Goal: Task Accomplishment & Management: Use online tool/utility

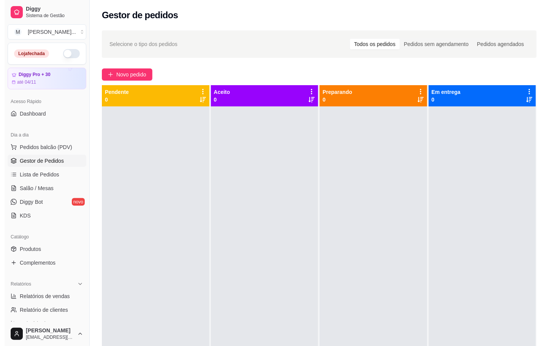
scroll to position [57, 0]
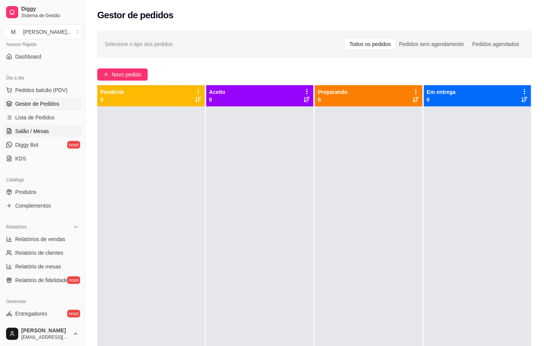
click at [27, 129] on span "Salão / Mesas" at bounding box center [32, 131] width 34 height 8
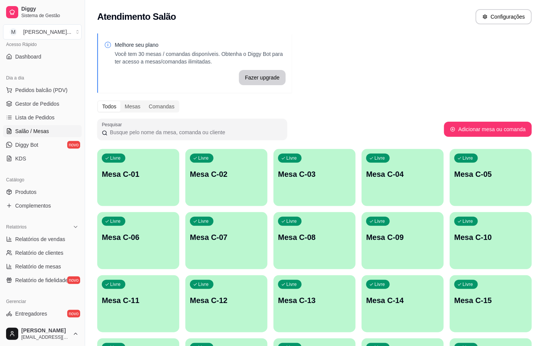
click at [228, 233] on p "Mesa C-07" at bounding box center [226, 237] width 73 height 11
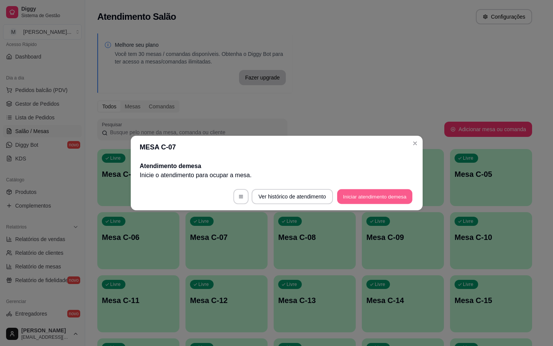
click at [395, 189] on button "Iniciar atendimento de mesa" at bounding box center [374, 196] width 75 height 15
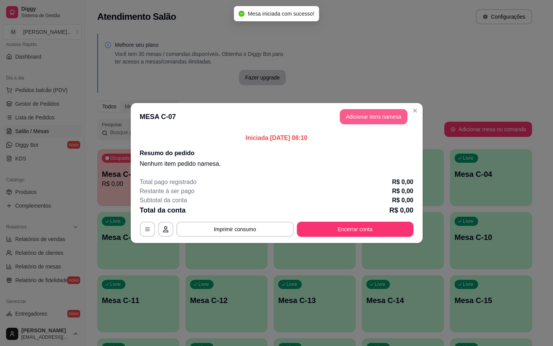
click at [376, 119] on button "Adicionar itens na mesa" at bounding box center [374, 116] width 68 height 15
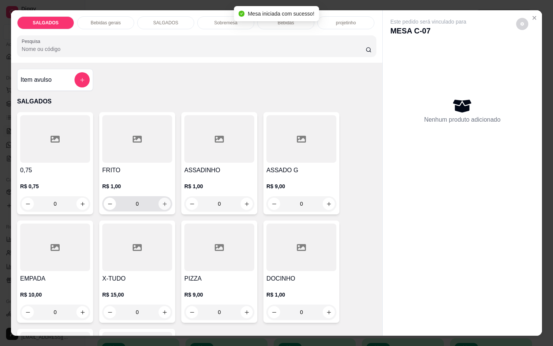
click at [162, 202] on icon "increase-product-quantity" at bounding box center [165, 204] width 6 height 6
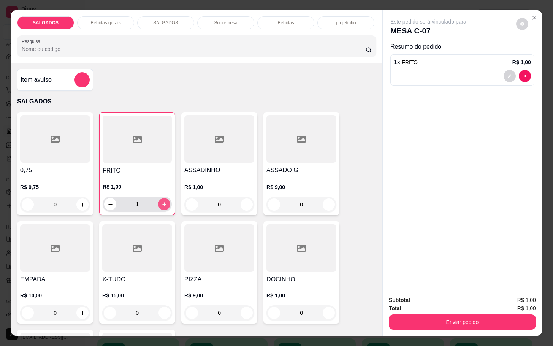
click at [161, 202] on icon "increase-product-quantity" at bounding box center [164, 204] width 6 height 6
click at [161, 201] on icon "increase-product-quantity" at bounding box center [164, 204] width 6 height 6
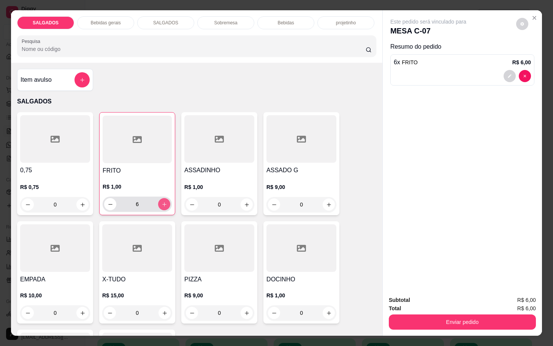
click at [161, 201] on icon "increase-product-quantity" at bounding box center [164, 204] width 6 height 6
type input "7"
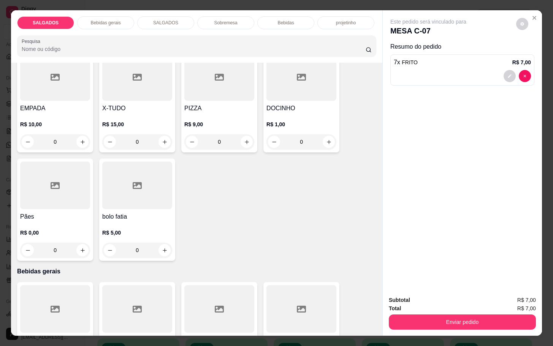
scroll to position [342, 0]
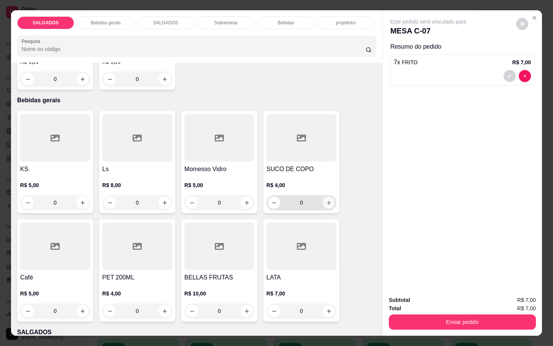
click at [326, 201] on icon "increase-product-quantity" at bounding box center [329, 203] width 6 height 6
type input "1"
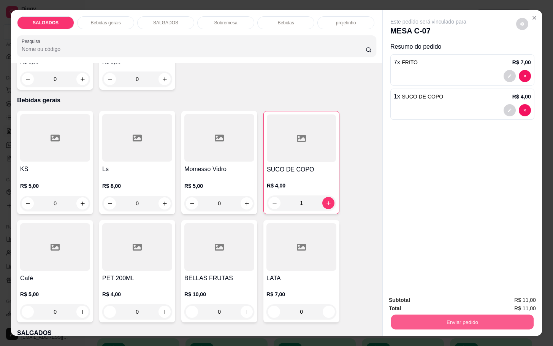
click at [449, 317] on button "Enviar pedido" at bounding box center [462, 321] width 142 height 15
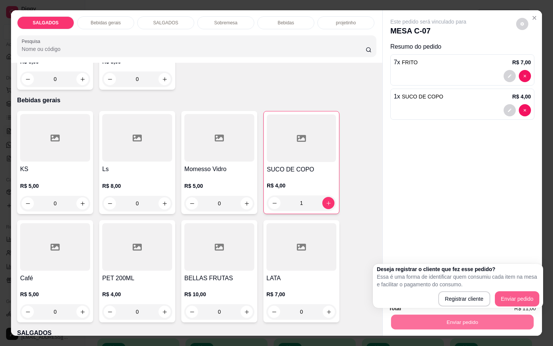
click at [525, 291] on button "Enviar pedido" at bounding box center [517, 298] width 45 height 15
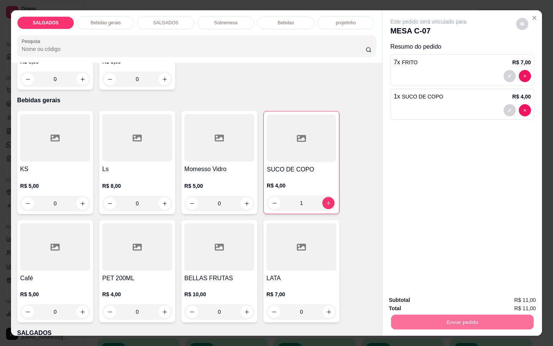
click at [517, 300] on button "Enviar pedido" at bounding box center [515, 299] width 42 height 14
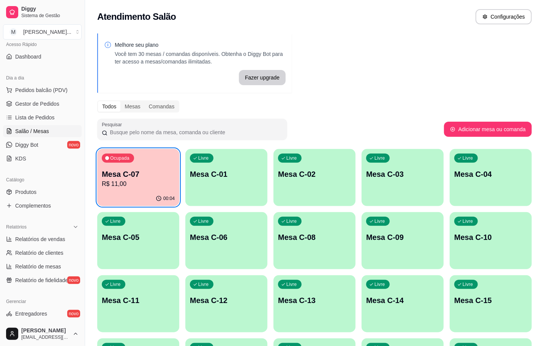
click at [157, 182] on p "R$ 11,00" at bounding box center [138, 183] width 73 height 9
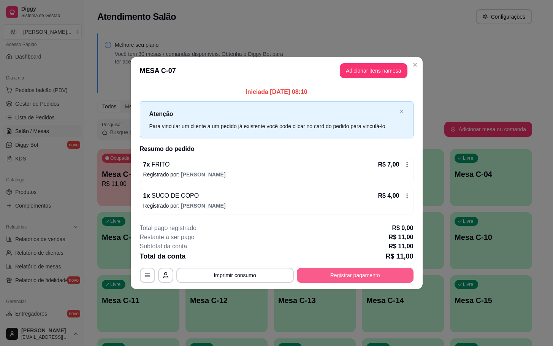
click at [370, 269] on button "Registrar pagamento" at bounding box center [355, 274] width 117 height 15
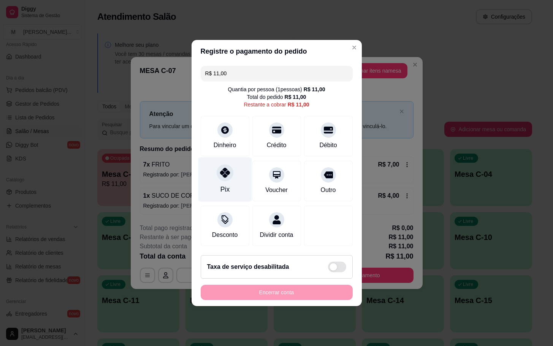
click at [234, 181] on div "Pix" at bounding box center [225, 179] width 54 height 44
type input "R$ 0,00"
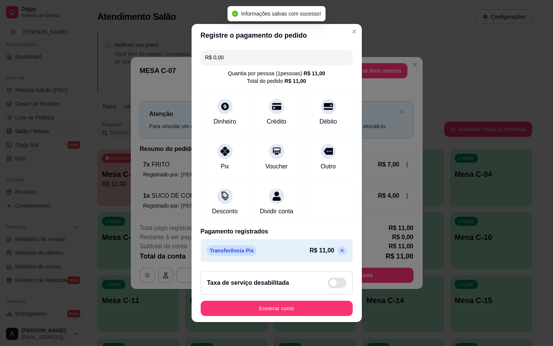
click at [332, 315] on button "Encerrar conta" at bounding box center [277, 307] width 152 height 15
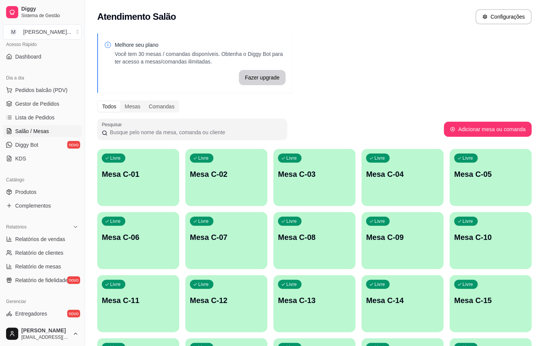
click at [206, 224] on p "Livre" at bounding box center [203, 221] width 11 height 6
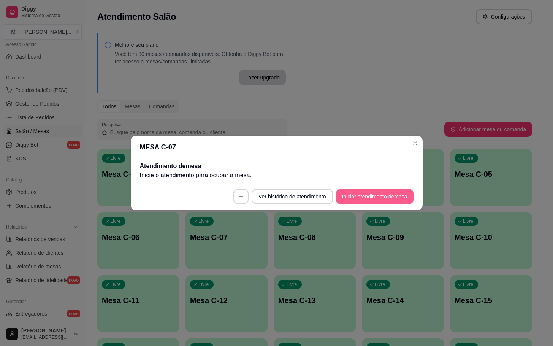
click at [363, 197] on button "Iniciar atendimento de mesa" at bounding box center [374, 196] width 77 height 15
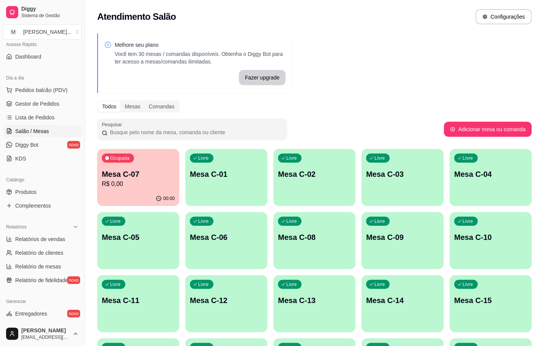
click at [369, 94] on div "Melhore seu plano Você tem 30 mesas / comandas disponíveis. Obtenha o Diggy Bot…" at bounding box center [314, 279] width 459 height 501
click at [165, 159] on div "Ocupada Mesa C-07 R$ 0,00" at bounding box center [138, 170] width 82 height 42
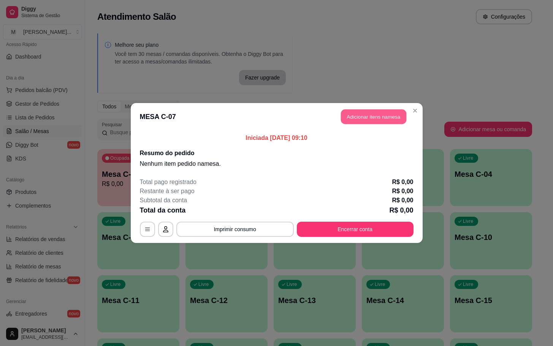
click at [357, 123] on button "Adicionar itens na mesa" at bounding box center [373, 116] width 65 height 15
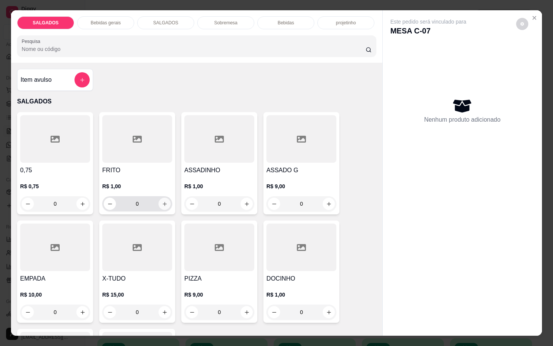
click at [160, 205] on button "increase-product-quantity" at bounding box center [164, 204] width 12 height 12
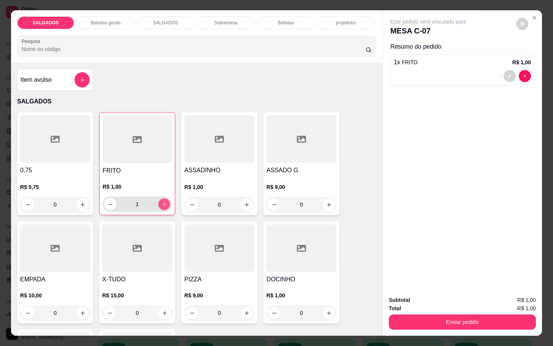
click at [159, 205] on button "increase-product-quantity" at bounding box center [164, 204] width 12 height 12
type input "5"
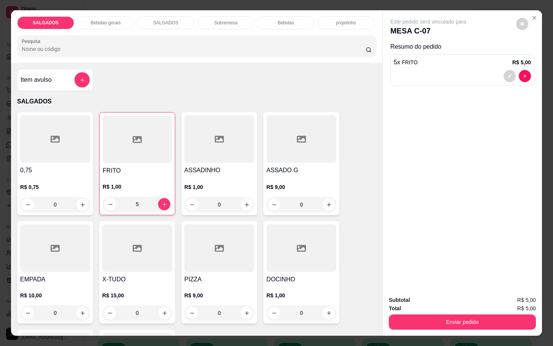
click at [272, 154] on div at bounding box center [301, 138] width 70 height 47
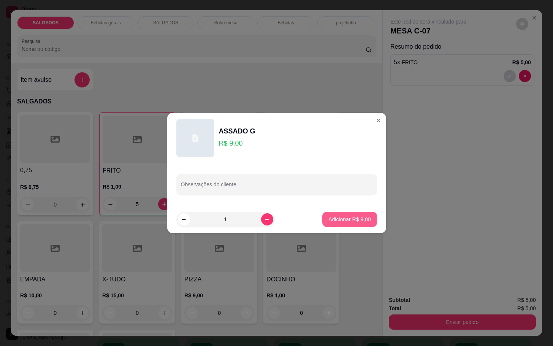
click at [330, 212] on button "Adicionar R$ 9,00" at bounding box center [349, 219] width 54 height 15
type input "1"
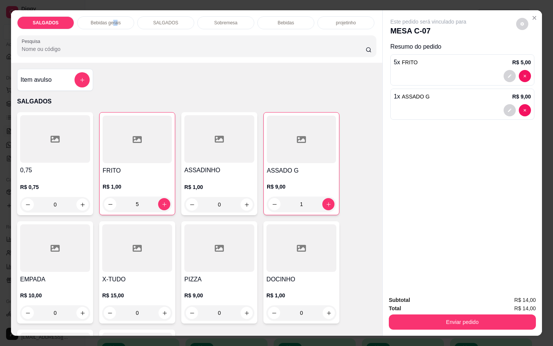
click at [109, 10] on div "SALGADOS Bebidas gerais SALGADOS Sobremesa Bebidas projetinho Pesquisa" at bounding box center [196, 36] width 371 height 52
click at [93, 16] on div "Bebidas gerais" at bounding box center [105, 22] width 57 height 13
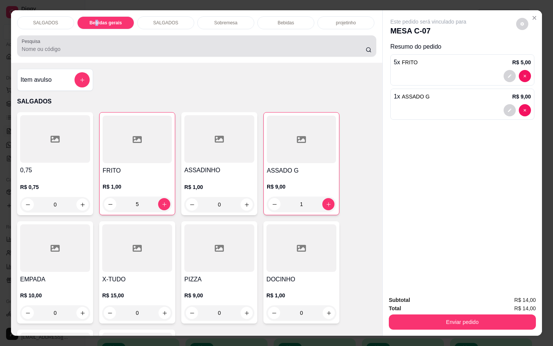
scroll to position [18, 0]
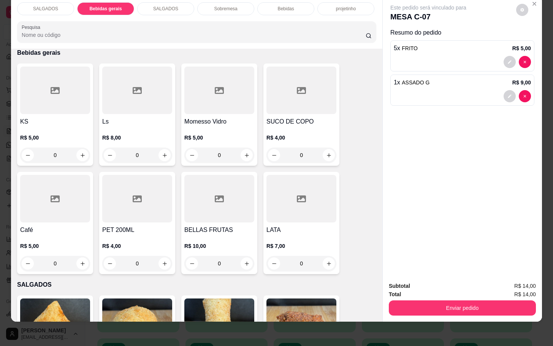
click at [90, 105] on div "KS R$ 5,00 0 Ls R$ 8,00 0 Momesso Vidro R$ 5,00 0 SUCO DE COPO R$ 4,00 0 Café R…" at bounding box center [196, 168] width 359 height 210
click at [77, 100] on div at bounding box center [55, 89] width 70 height 47
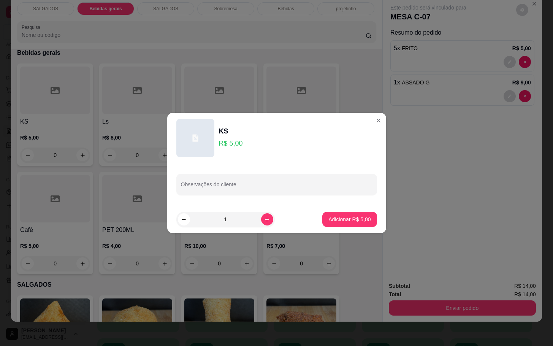
click at [350, 219] on p "Adicionar R$ 5,00" at bounding box center [349, 219] width 42 height 8
type input "1"
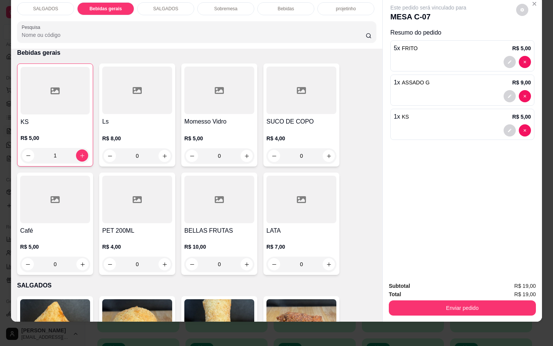
drag, startPoint x: 529, startPoint y: 311, endPoint x: 517, endPoint y: 309, distance: 11.6
click at [524, 310] on div "Subtotal R$ 19,00 Total R$ 19,00 Enviar pedido" at bounding box center [462, 298] width 159 height 46
click at [496, 307] on div "Subtotal R$ 19,00 Total R$ 19,00 Enviar pedido" at bounding box center [462, 298] width 159 height 46
click at [490, 304] on button "Enviar pedido" at bounding box center [462, 307] width 147 height 15
click at [529, 283] on button "Enviar pedido" at bounding box center [515, 281] width 42 height 14
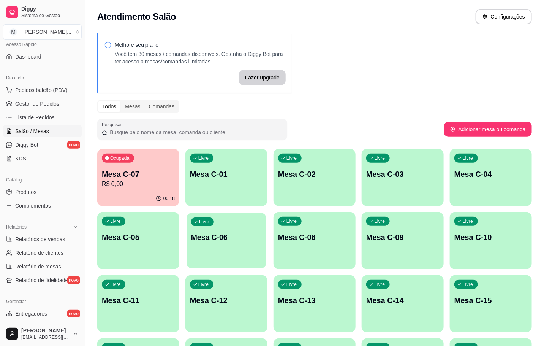
click at [196, 220] on div "Livre" at bounding box center [202, 221] width 23 height 9
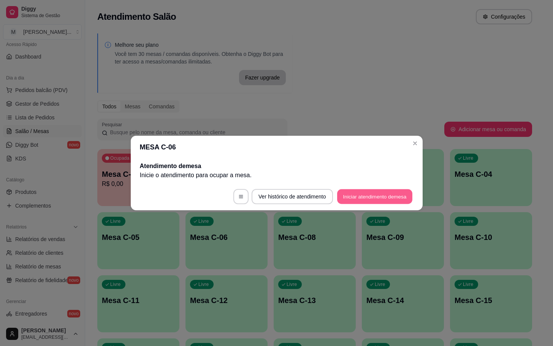
click at [370, 195] on button "Iniciar atendimento de mesa" at bounding box center [374, 196] width 75 height 15
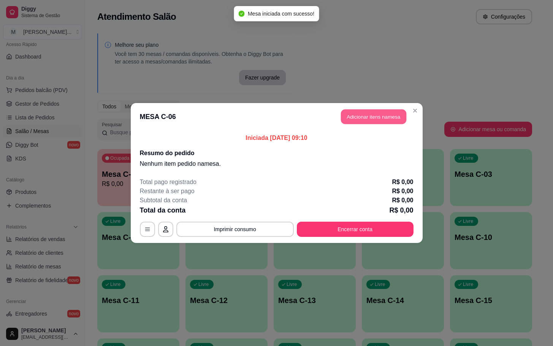
click at [368, 112] on button "Adicionar itens na mesa" at bounding box center [373, 116] width 65 height 15
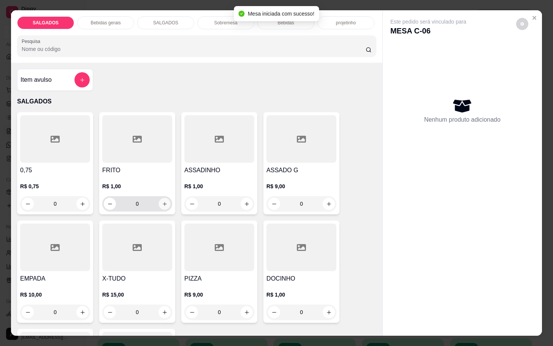
click at [162, 203] on button "increase-product-quantity" at bounding box center [165, 204] width 12 height 12
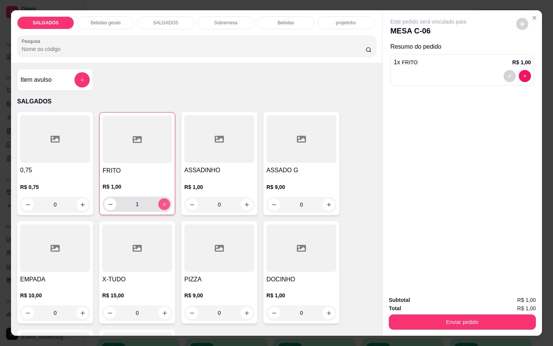
click at [162, 203] on icon "increase-product-quantity" at bounding box center [164, 204] width 6 height 6
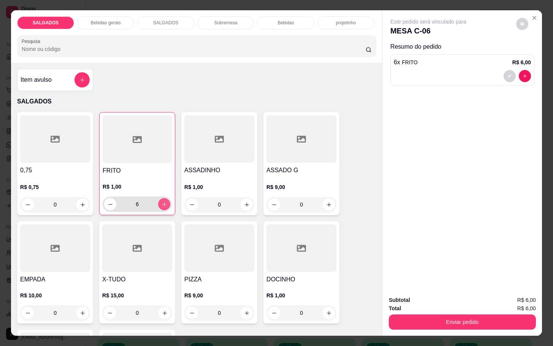
click at [162, 203] on icon "increase-product-quantity" at bounding box center [164, 204] width 6 height 6
click at [163, 202] on button "increase-product-quantity" at bounding box center [164, 204] width 12 height 12
click at [166, 199] on div "9" at bounding box center [137, 203] width 69 height 15
click at [160, 205] on button "increase-product-quantity" at bounding box center [164, 204] width 12 height 12
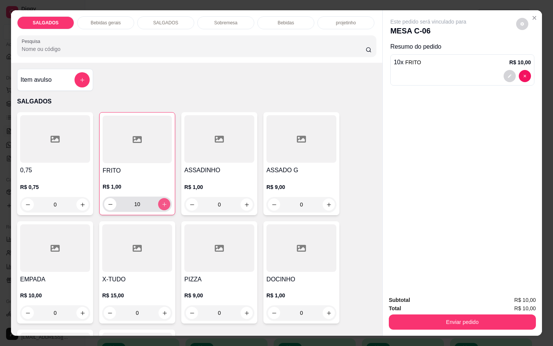
click at [160, 205] on button "increase-product-quantity" at bounding box center [164, 204] width 12 height 12
type input "11"
click at [244, 202] on icon "increase-product-quantity" at bounding box center [247, 205] width 6 height 6
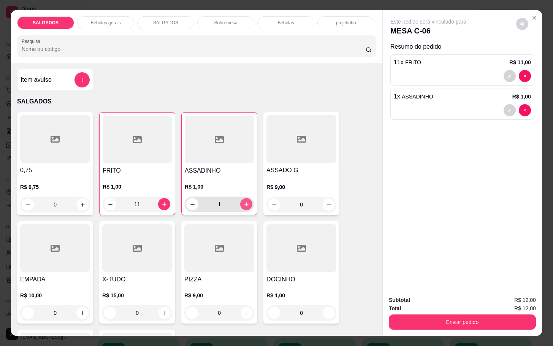
click at [244, 202] on icon "increase-product-quantity" at bounding box center [247, 204] width 6 height 6
type input "2"
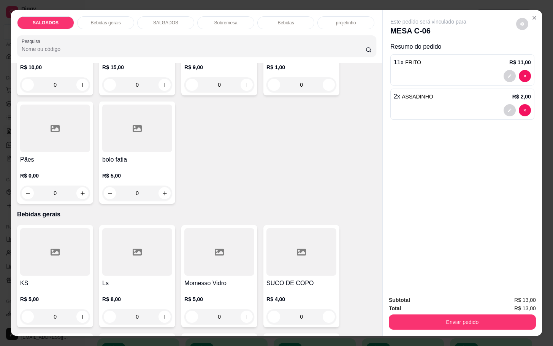
scroll to position [285, 0]
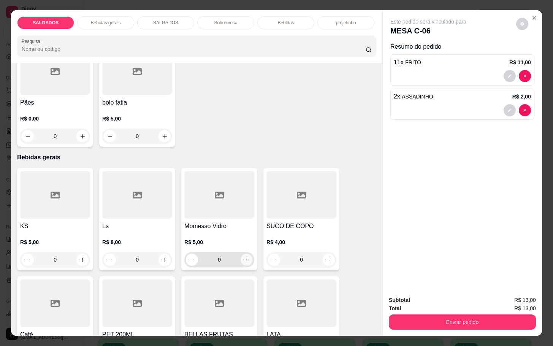
click at [244, 257] on icon "increase-product-quantity" at bounding box center [247, 260] width 6 height 6
type input "1"
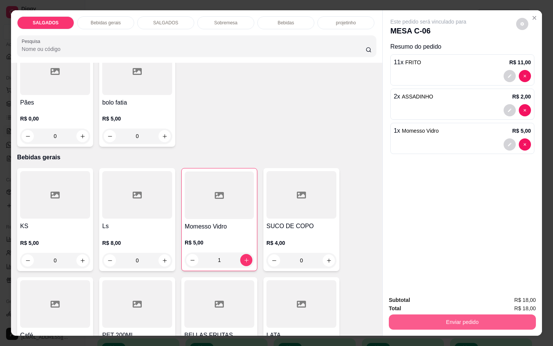
click at [422, 314] on button "Enviar pedido" at bounding box center [462, 321] width 147 height 15
click at [507, 318] on button "Enviar pedido" at bounding box center [462, 321] width 147 height 15
click at [511, 296] on button "Enviar pedido" at bounding box center [514, 299] width 43 height 14
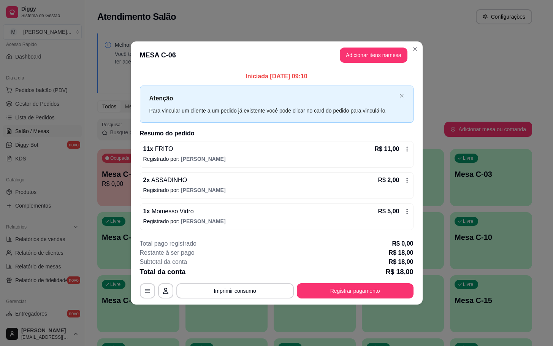
click at [411, 213] on div "1 x Momesso Vidro R$ 5,00 Registrado por: [PERSON_NAME]" at bounding box center [277, 216] width 274 height 27
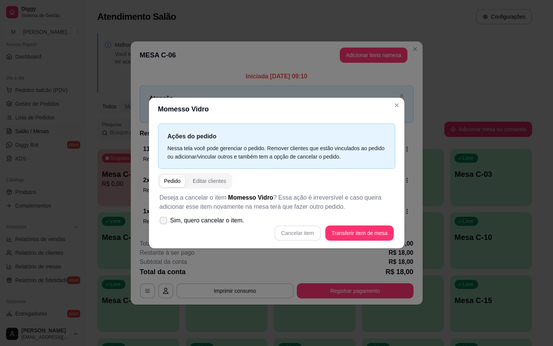
click at [182, 223] on span "Sim, quero cancelar o item." at bounding box center [207, 220] width 74 height 9
click at [164, 223] on input "Sim, quero cancelar o item." at bounding box center [161, 224] width 5 height 5
checkbox input "true"
click at [305, 232] on button "Cancelar item" at bounding box center [297, 233] width 45 height 15
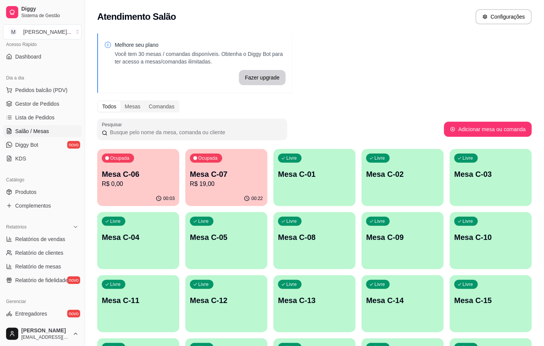
click at [237, 186] on p "R$ 19,00" at bounding box center [226, 183] width 73 height 9
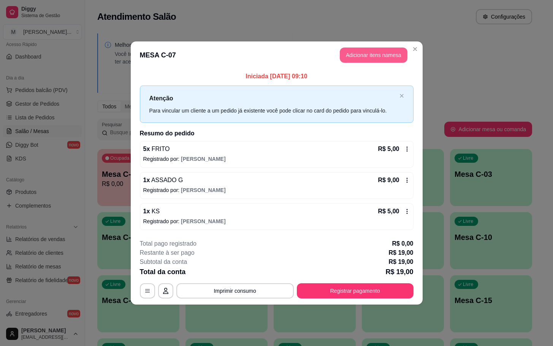
click at [342, 55] on button "Adicionar itens na mesa" at bounding box center [374, 54] width 68 height 15
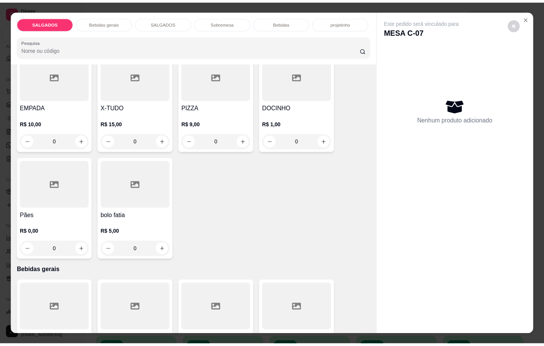
scroll to position [342, 0]
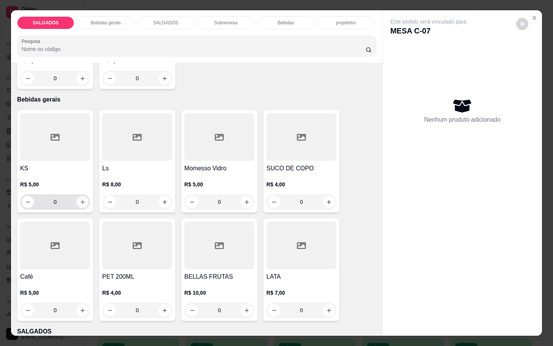
click at [80, 199] on icon "increase-product-quantity" at bounding box center [83, 202] width 6 height 6
type input "1"
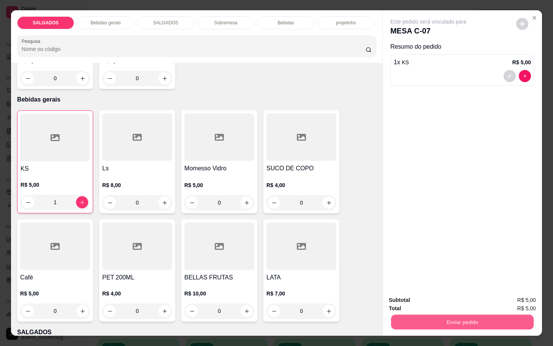
click at [474, 315] on button "Enviar pedido" at bounding box center [462, 321] width 142 height 15
click at [506, 297] on button "Enviar pedido" at bounding box center [514, 299] width 43 height 14
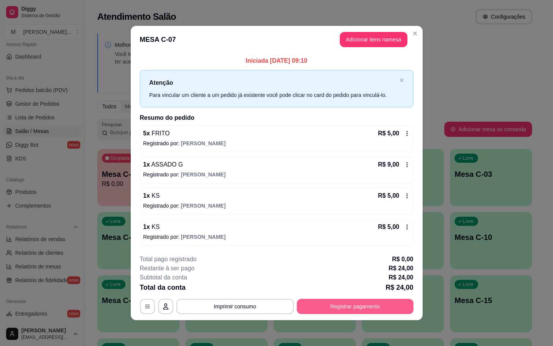
click at [334, 314] on button "Registrar pagamento" at bounding box center [355, 306] width 117 height 15
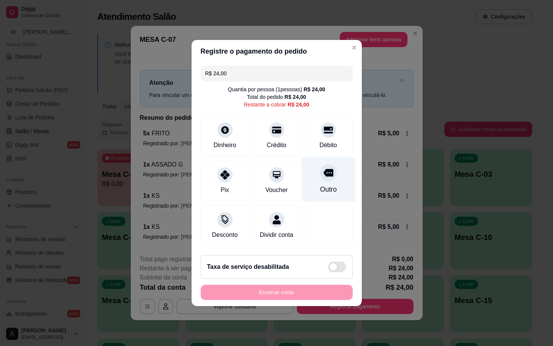
click at [323, 174] on div at bounding box center [328, 172] width 17 height 17
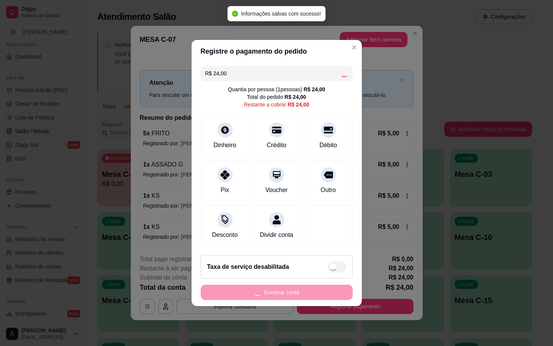
type input "R$ 0,00"
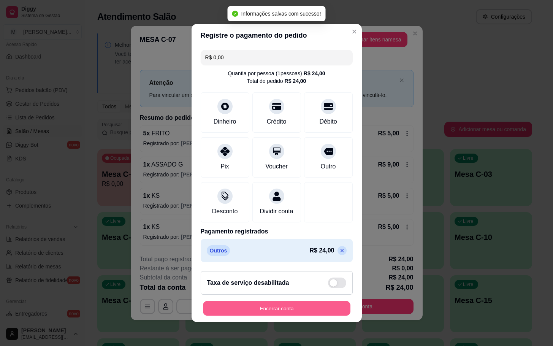
click at [284, 309] on button "Encerrar conta" at bounding box center [276, 308] width 147 height 15
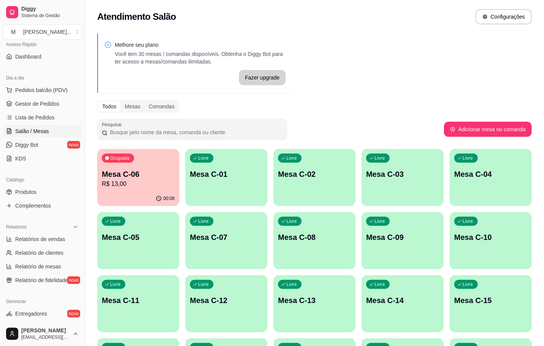
click at [150, 172] on p "Mesa C-06" at bounding box center [138, 174] width 73 height 11
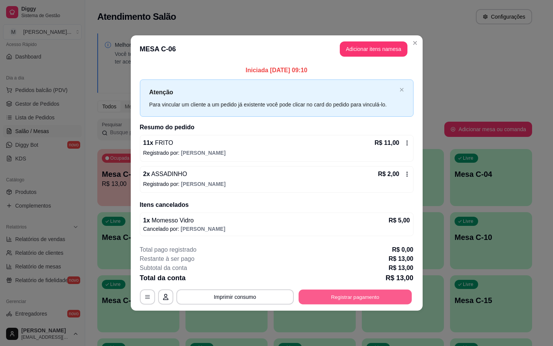
click at [377, 301] on button "Registrar pagamento" at bounding box center [354, 296] width 113 height 15
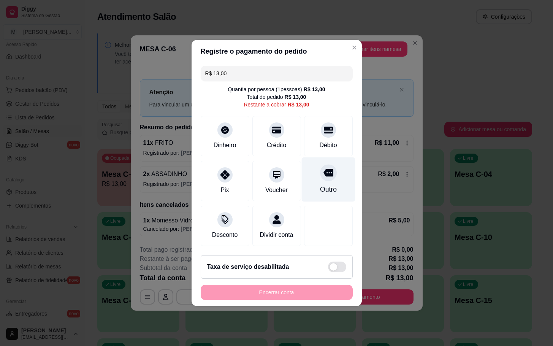
click at [324, 184] on div "Outro" at bounding box center [327, 189] width 17 height 10
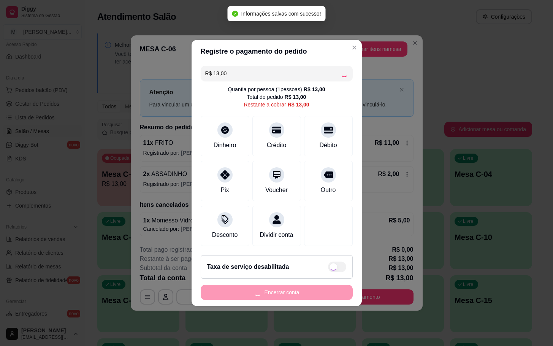
type input "R$ 0,00"
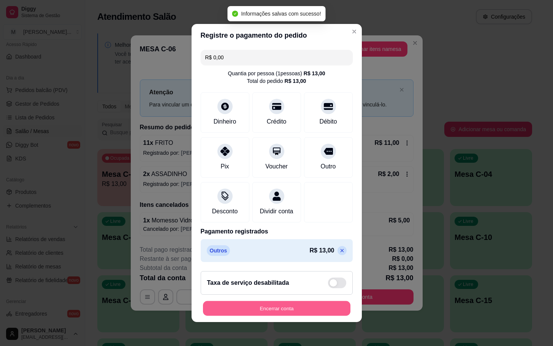
click at [286, 305] on div "Encerrar conta" at bounding box center [277, 307] width 152 height 15
click at [329, 314] on button "Encerrar conta" at bounding box center [276, 308] width 147 height 15
